Goal: Task Accomplishment & Management: Complete application form

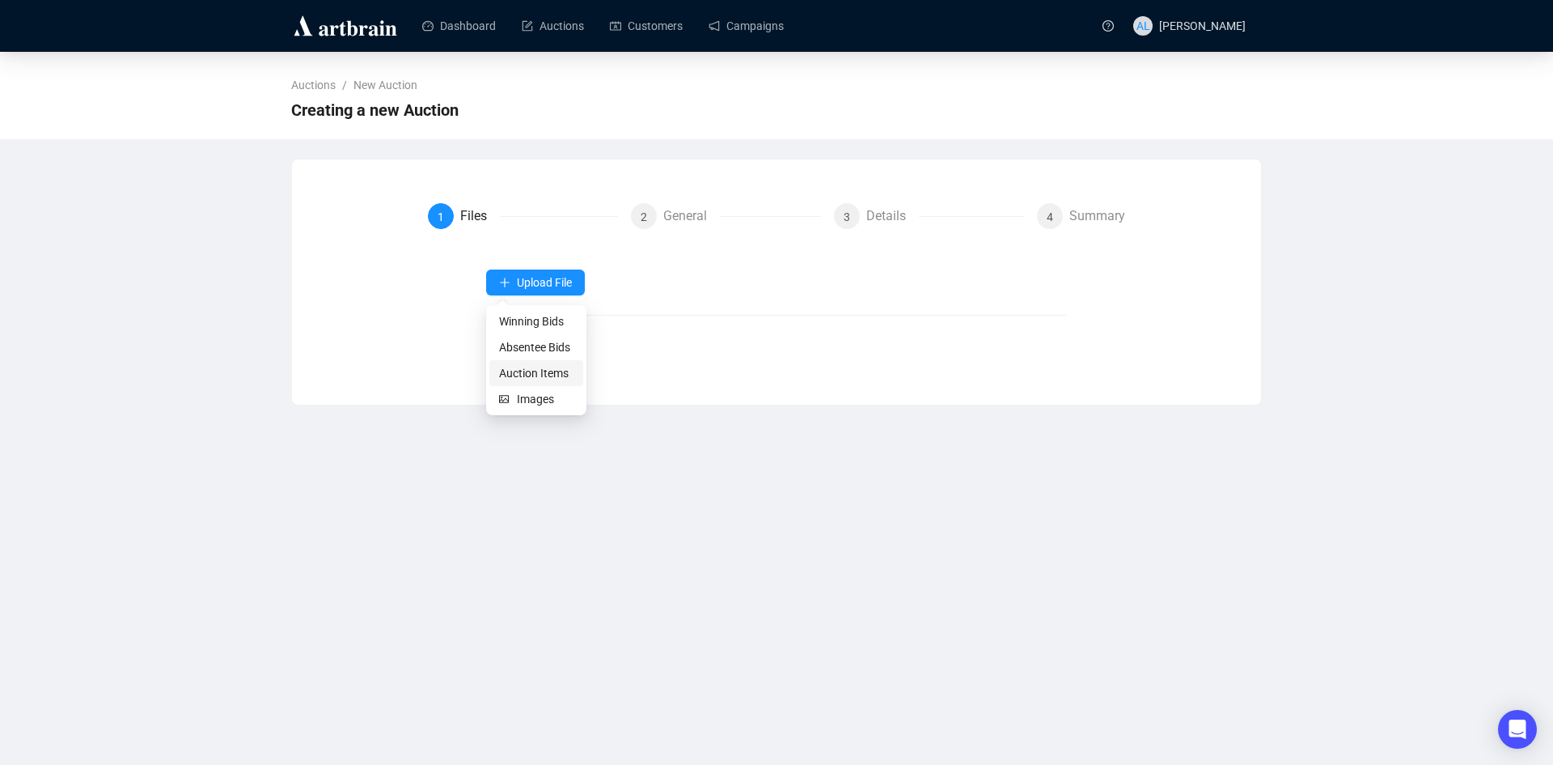
click at [523, 369] on span "Auction Items" at bounding box center [536, 373] width 74 height 18
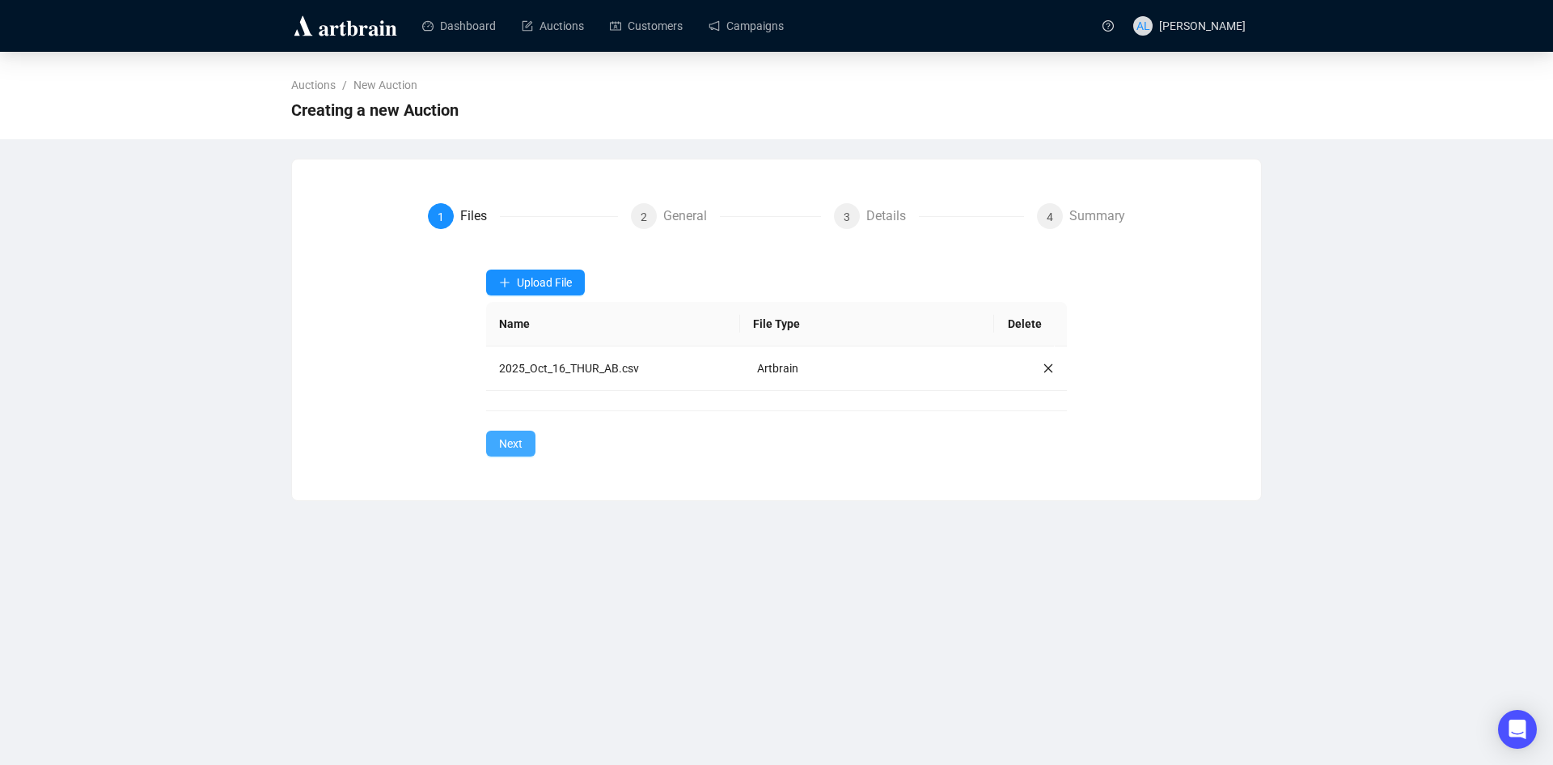
click at [516, 449] on span "Next" at bounding box center [510, 443] width 23 height 18
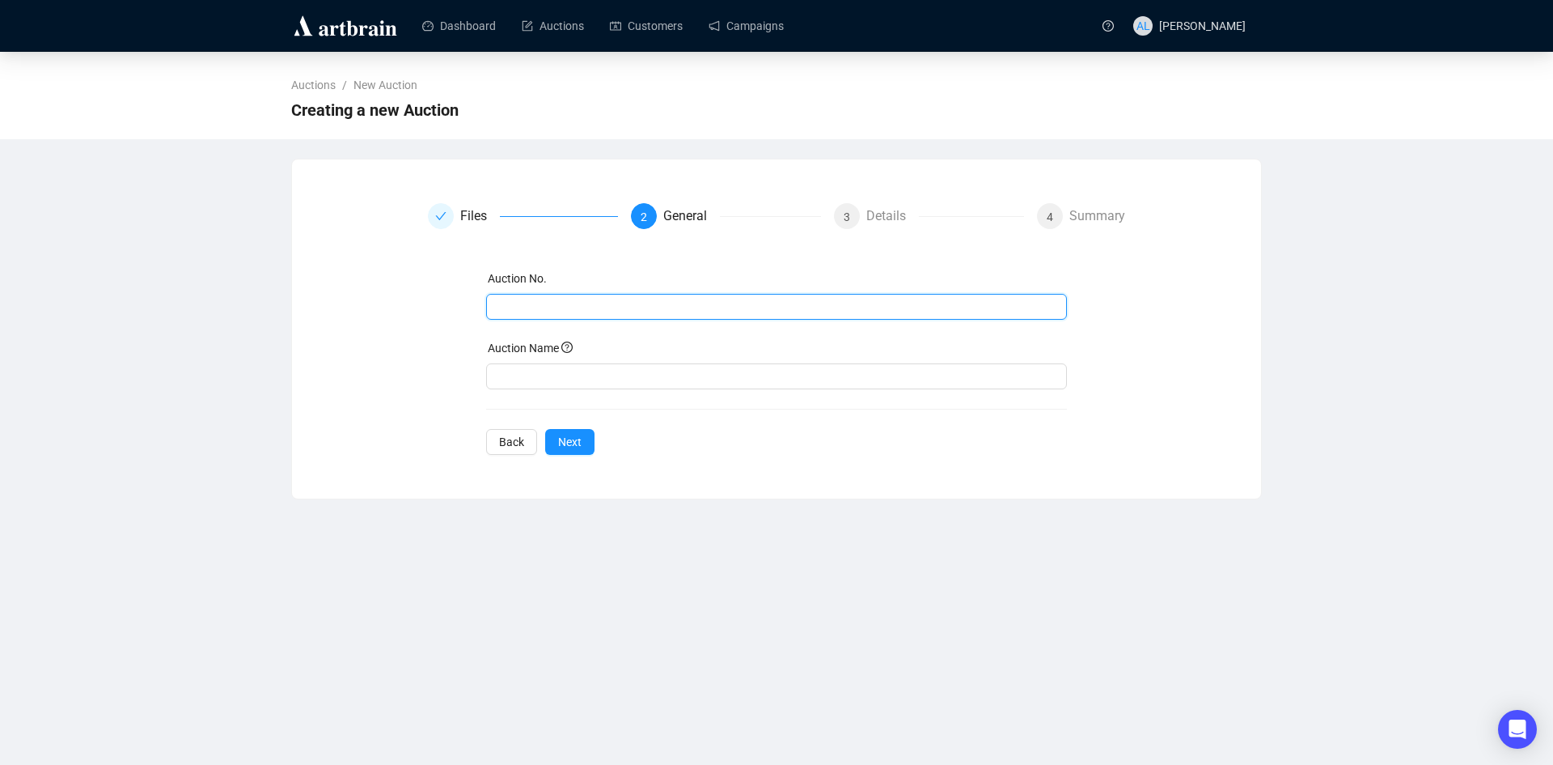
click at [538, 313] on input "text" at bounding box center [775, 307] width 559 height 18
type input "20251016"
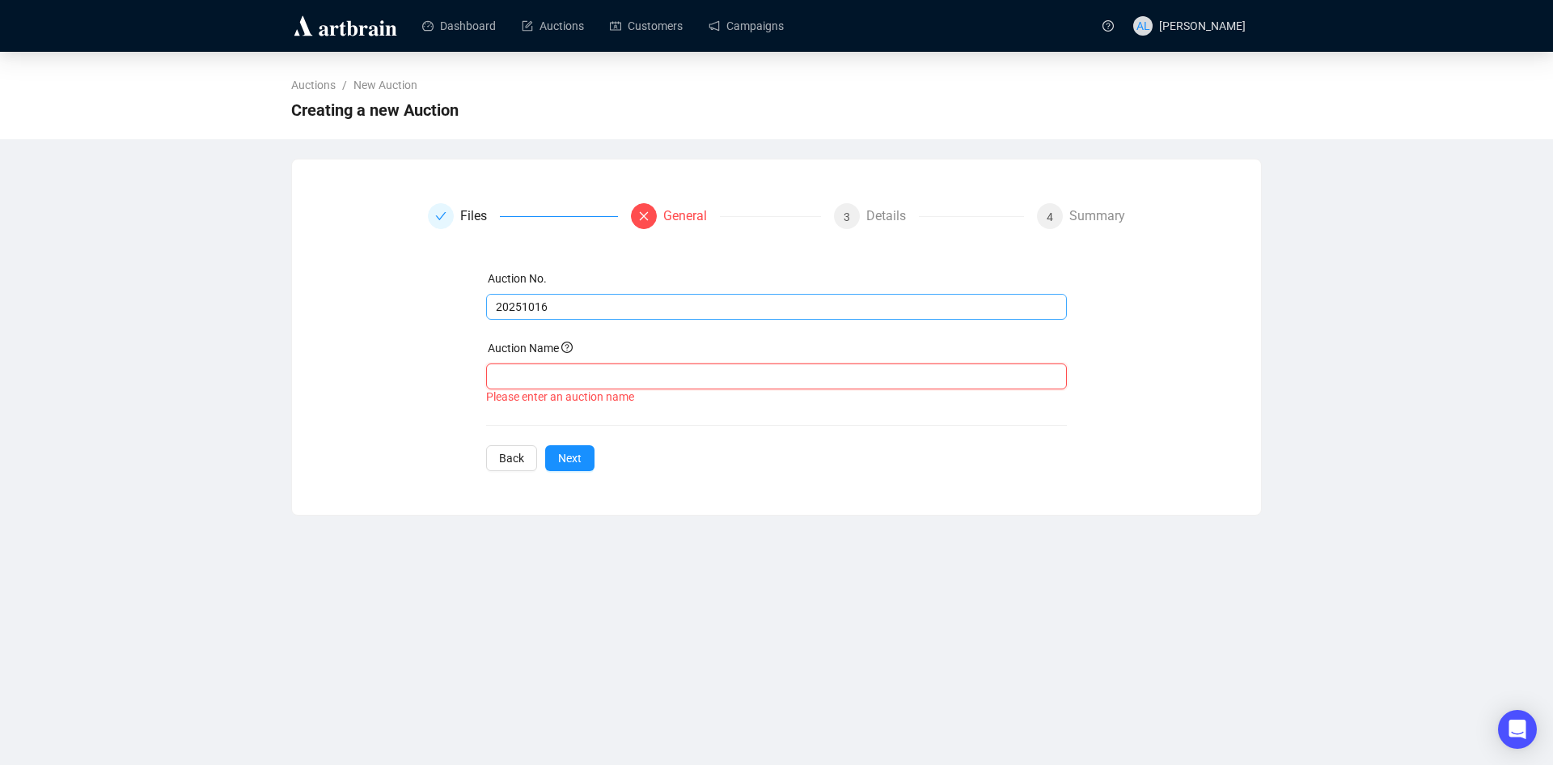
paste input "Fine & Decorative Arts - Day One"
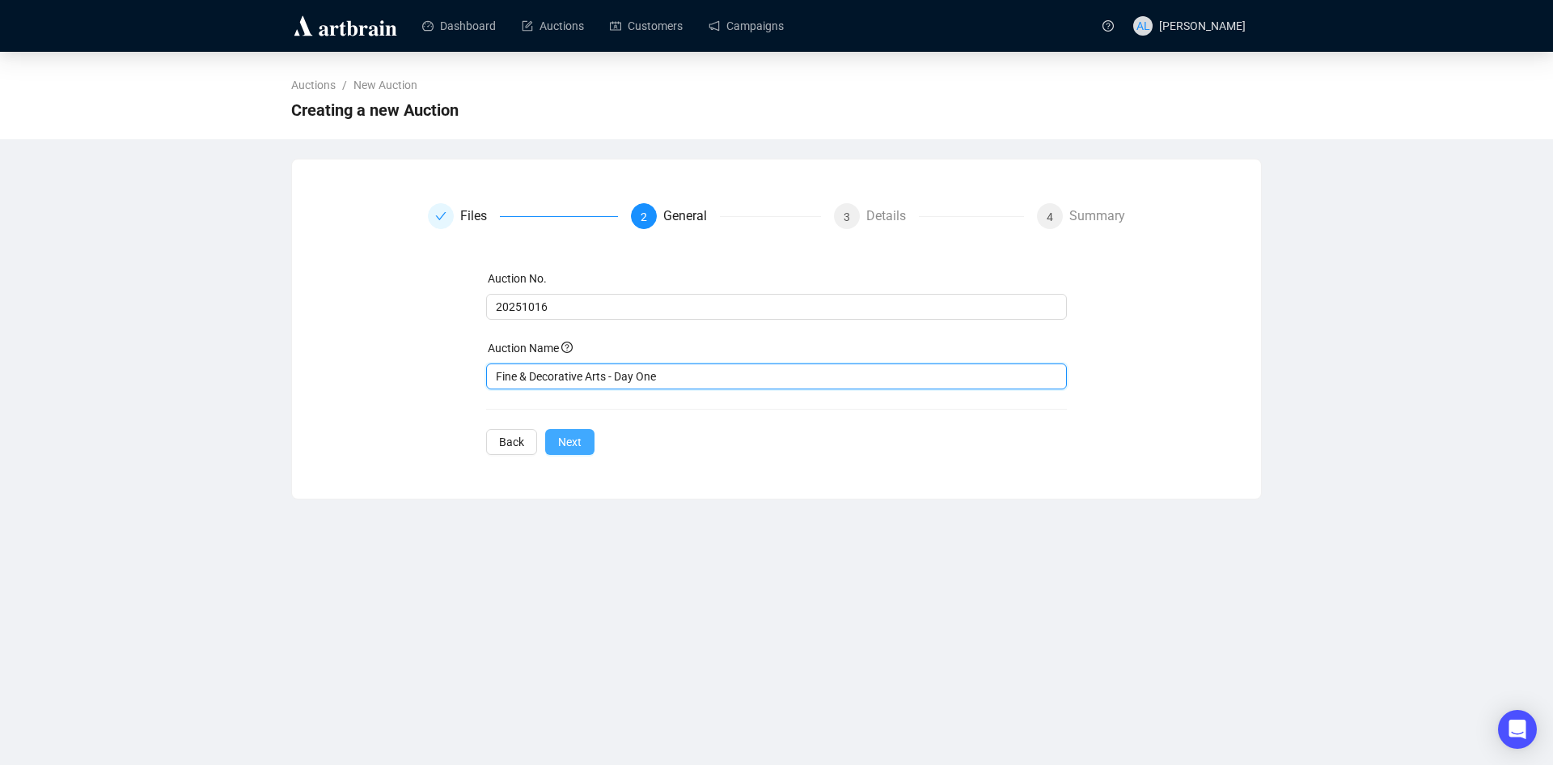
type input "Fine & Decorative Arts - Day One"
click at [572, 443] on span "Next" at bounding box center [569, 442] width 23 height 18
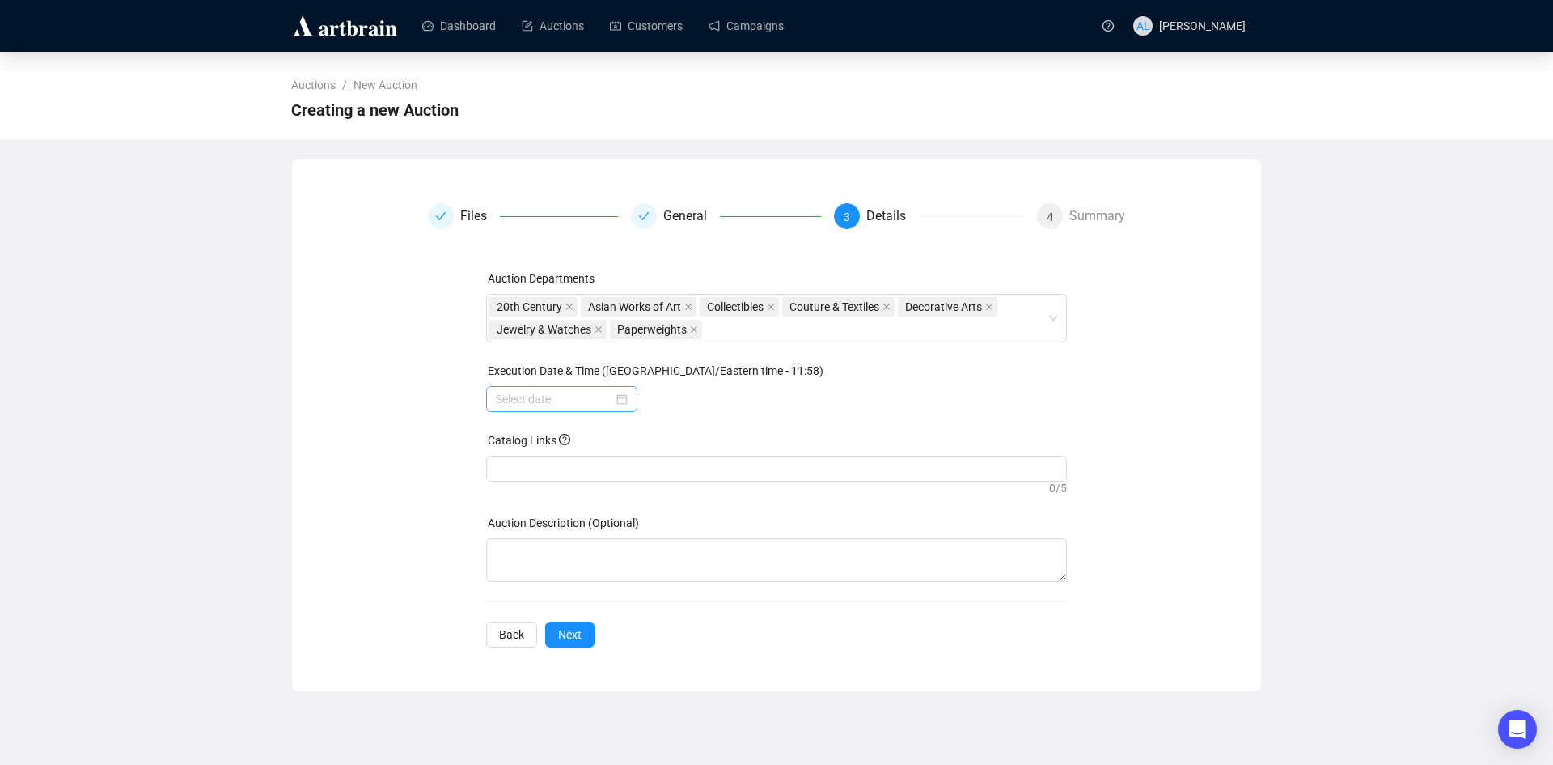
click at [630, 405] on div at bounding box center [561, 399] width 151 height 26
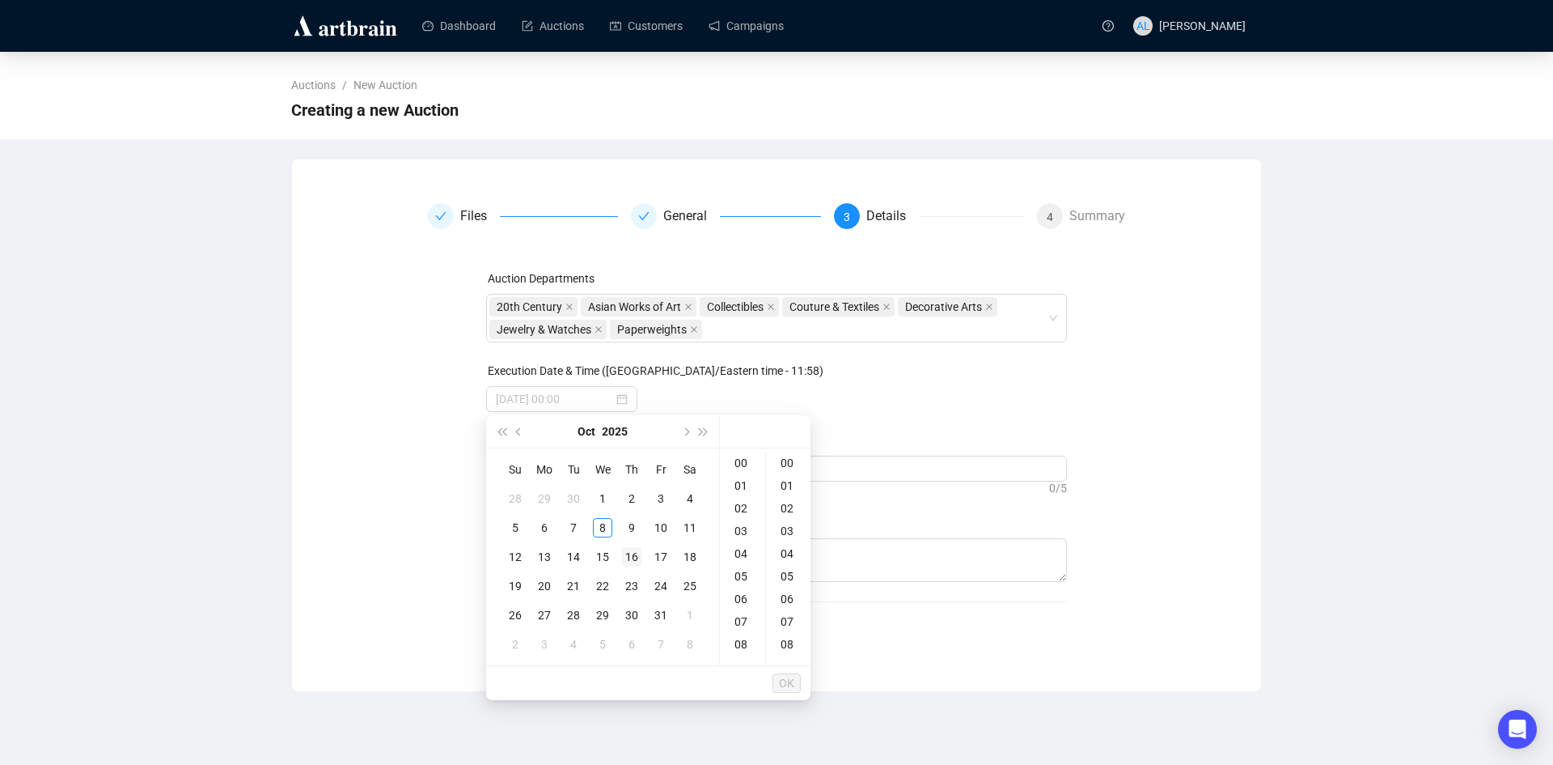
click at [632, 557] on div "16" at bounding box center [631, 556] width 19 height 19
click at [744, 581] on div "09" at bounding box center [742, 585] width 39 height 23
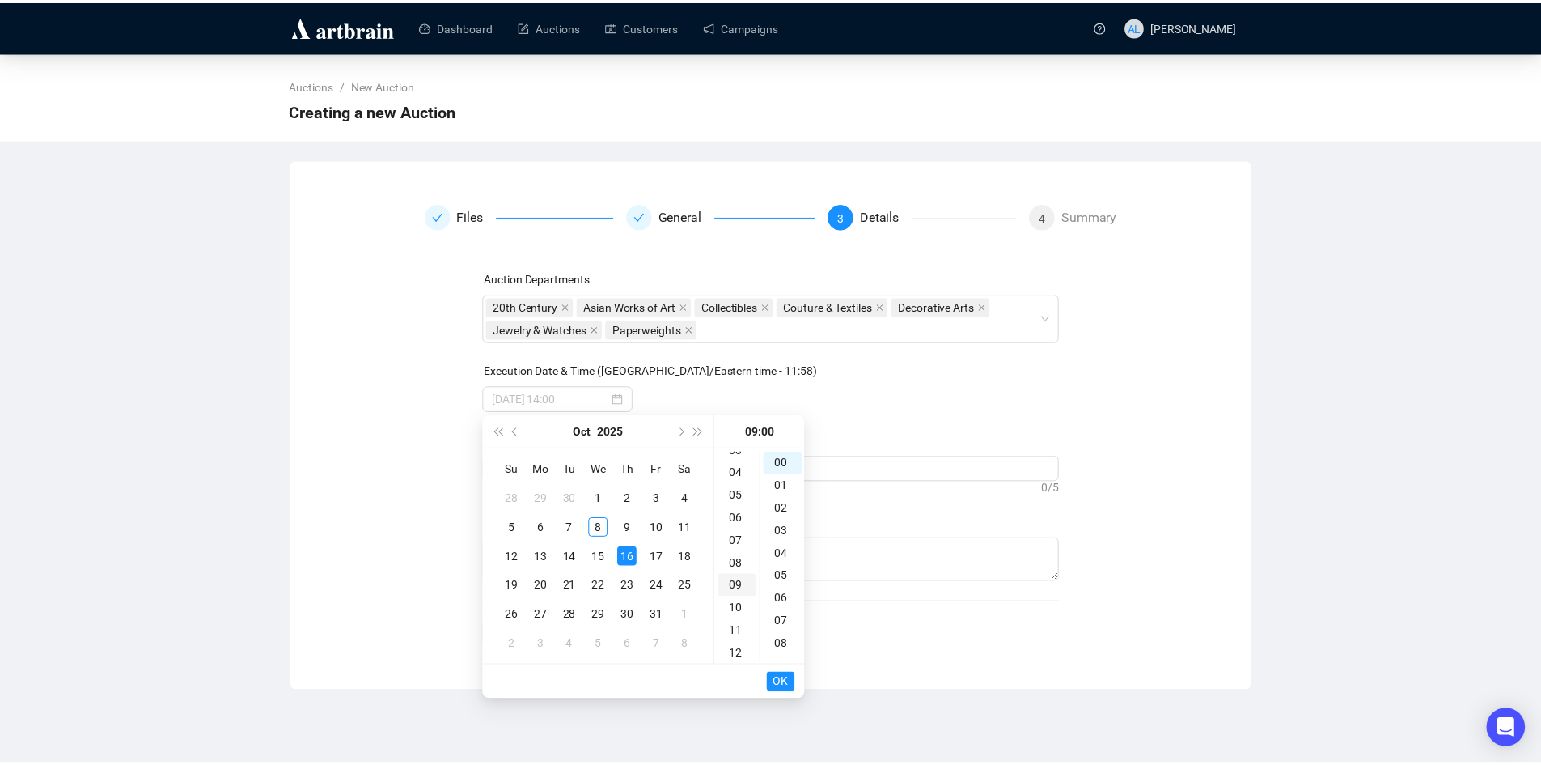
scroll to position [204, 0]
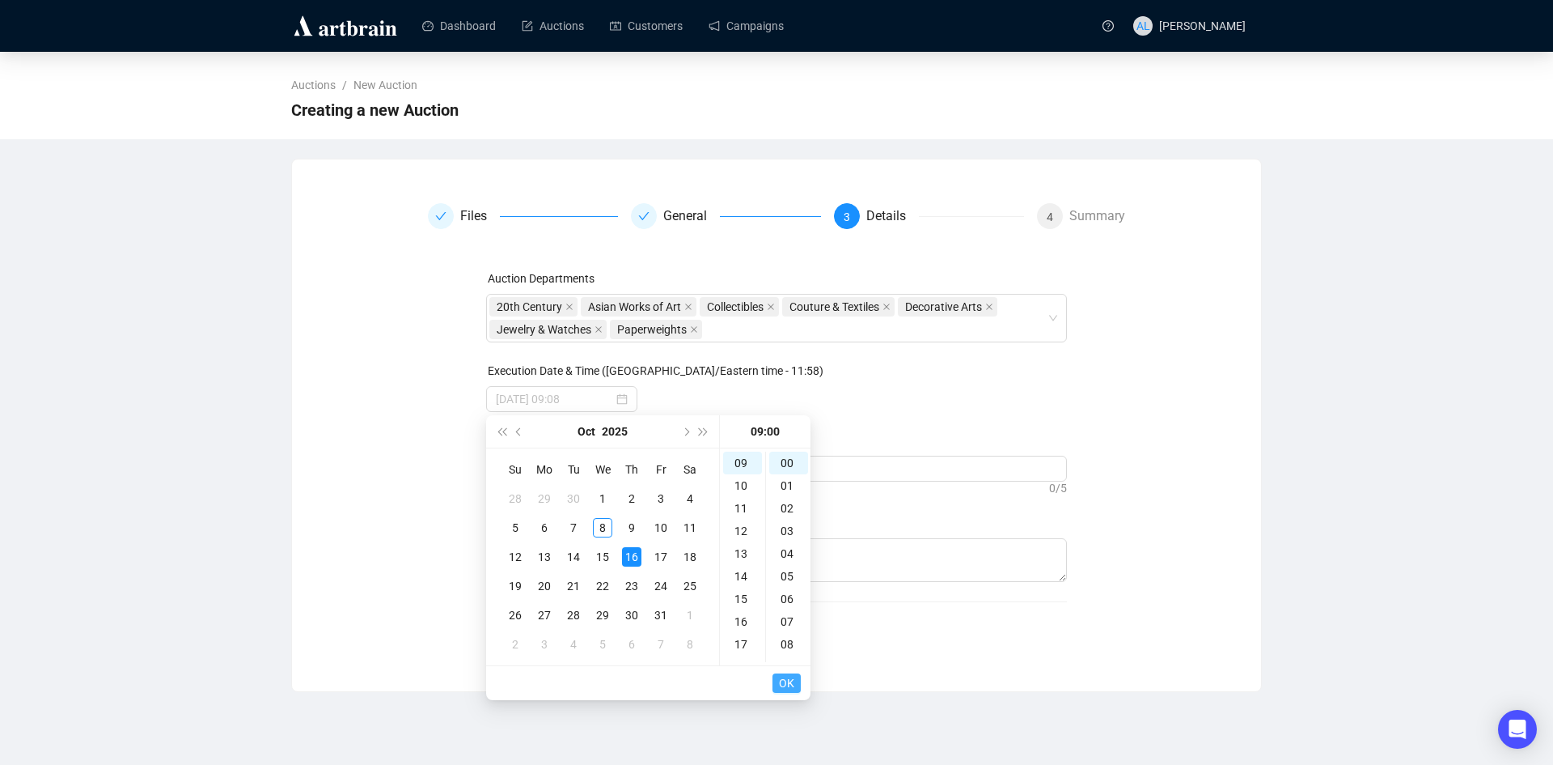
type input "[DATE] 09:00"
click at [792, 678] on span "OK" at bounding box center [786, 682] width 15 height 31
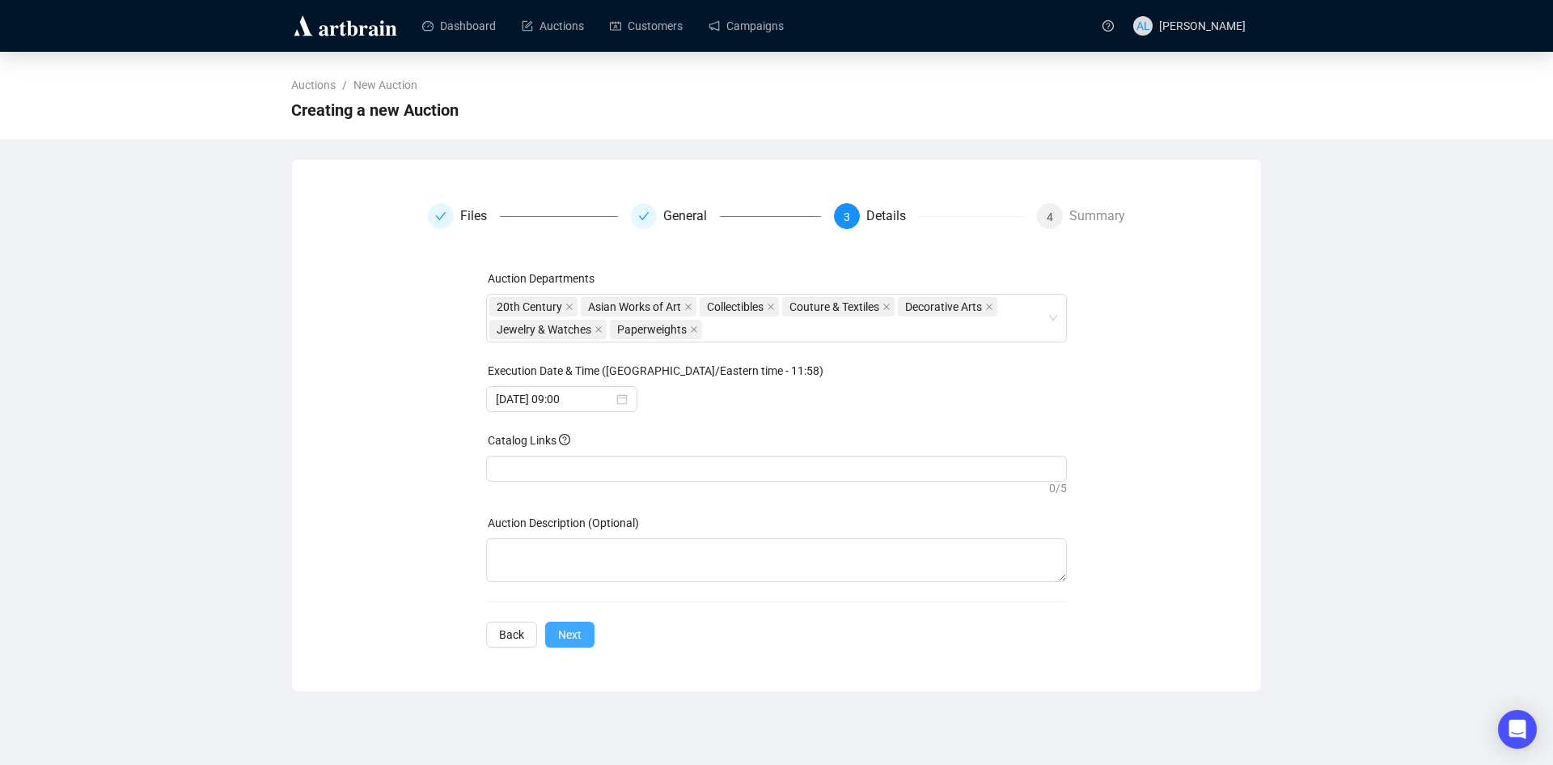
click at [567, 634] on span "Next" at bounding box center [569, 634] width 23 height 18
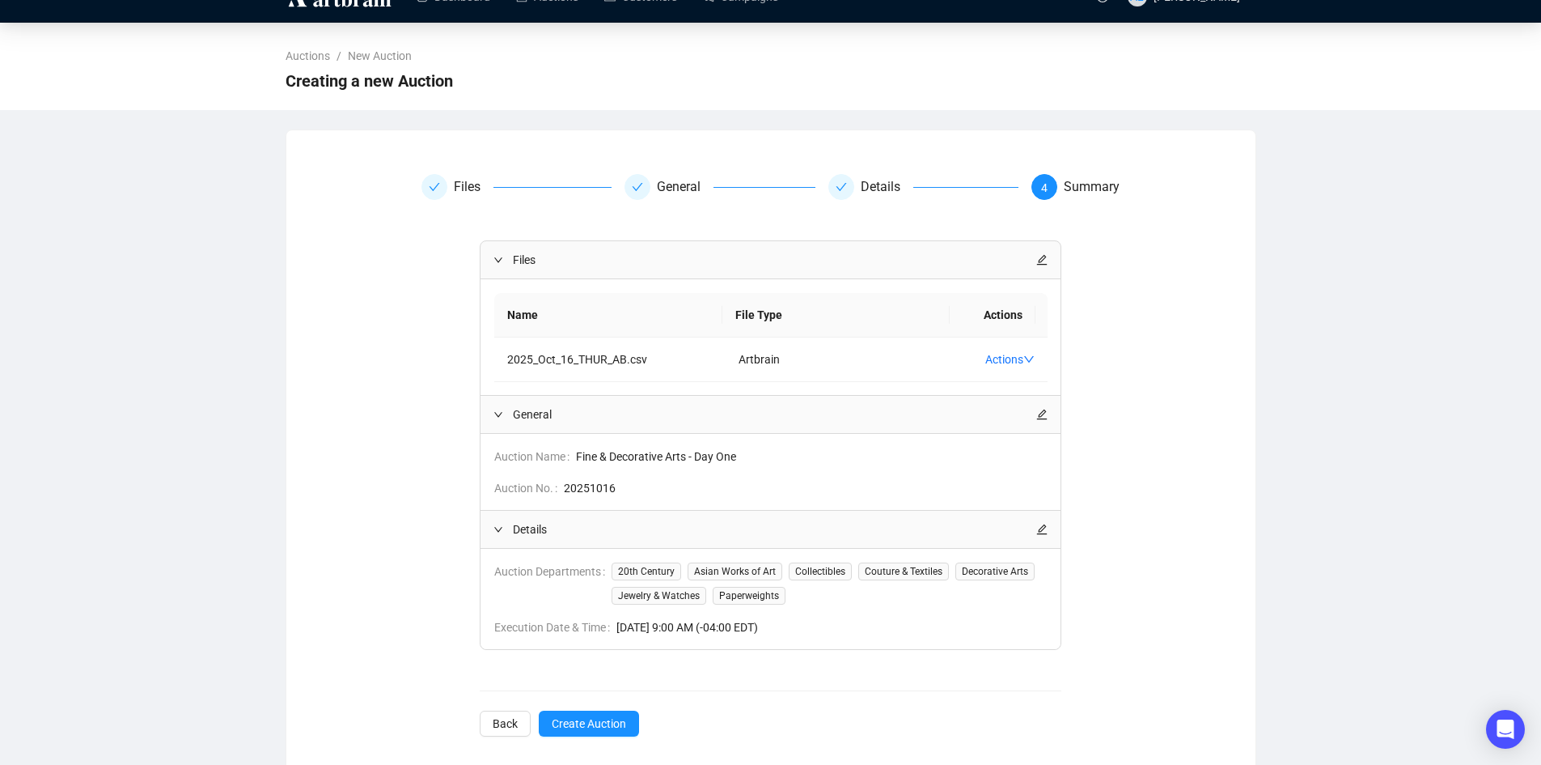
scroll to position [45, 0]
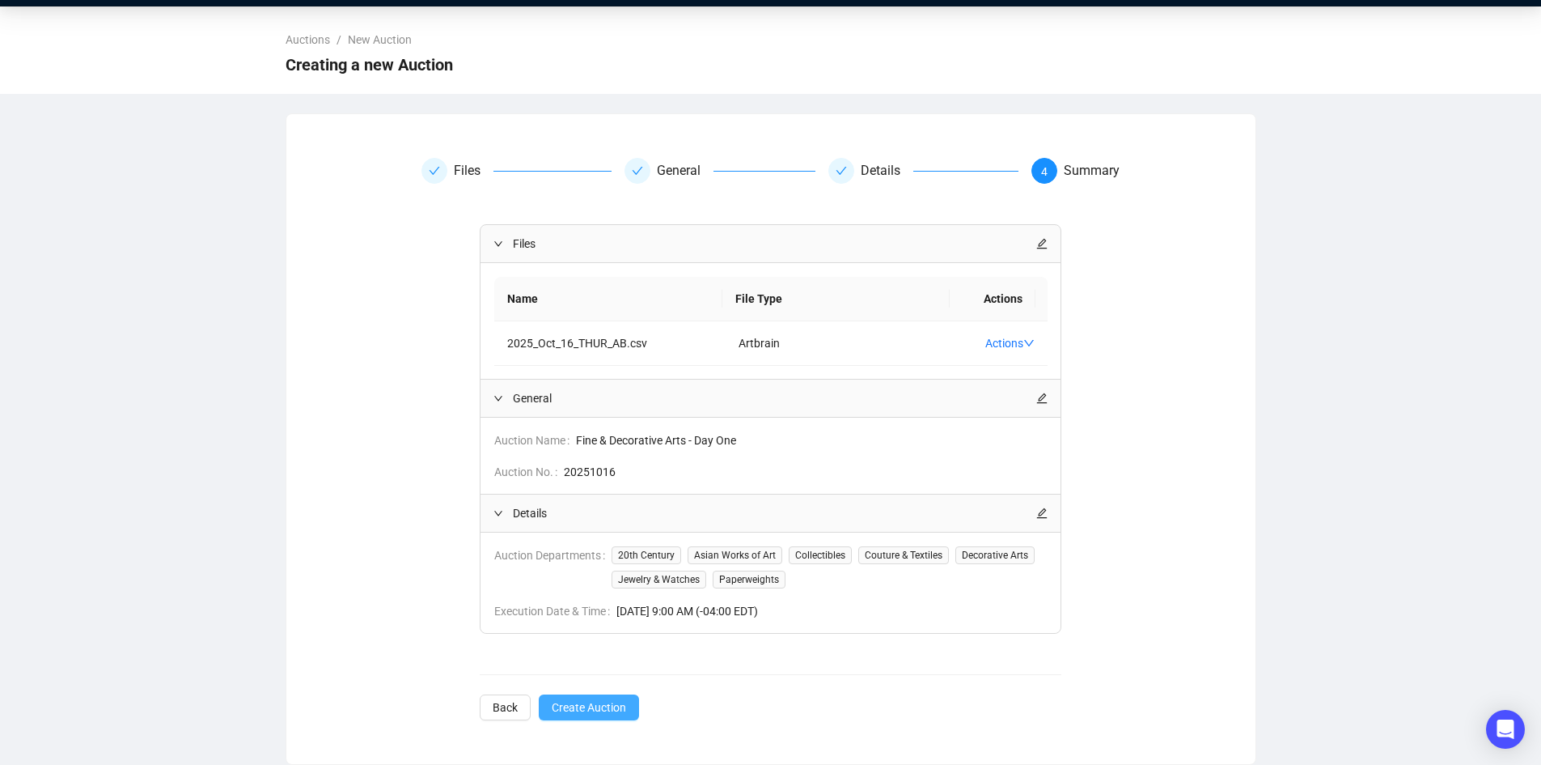
click at [601, 698] on span "Create Auction" at bounding box center [589, 707] width 74 height 18
